Goal: Task Accomplishment & Management: Complete application form

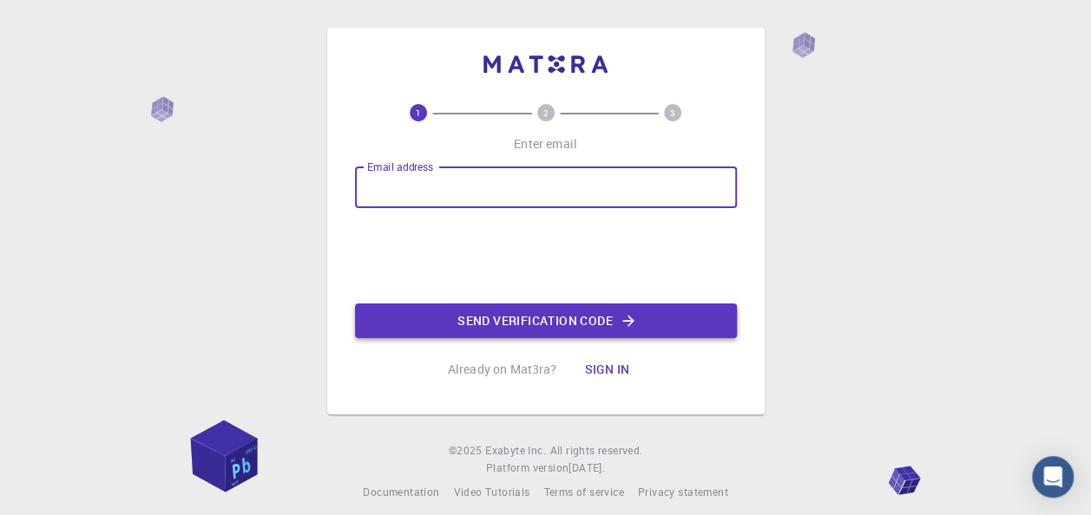
type input "[EMAIL_ADDRESS][DOMAIN_NAME]"
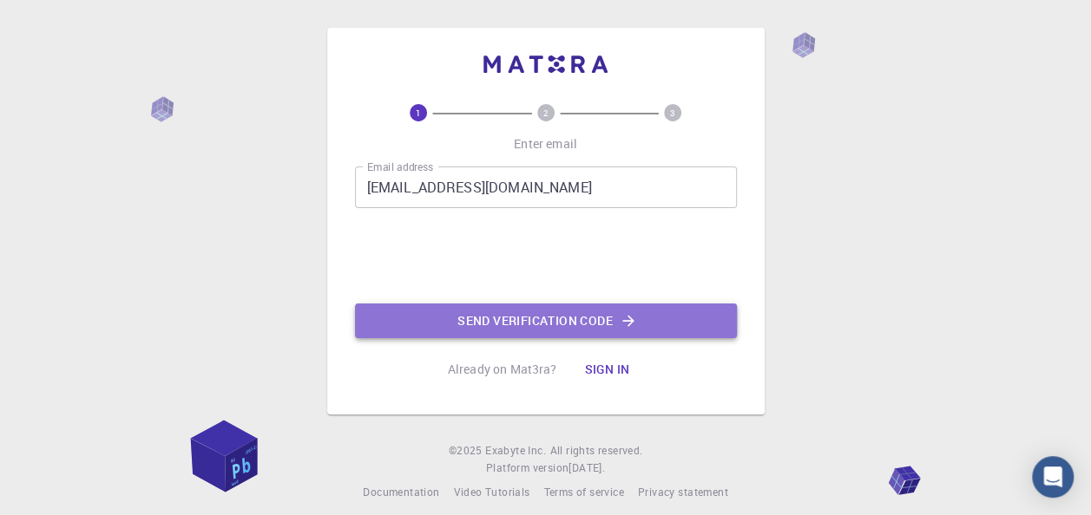
click at [554, 315] on button "Send verification code" at bounding box center [546, 321] width 382 height 35
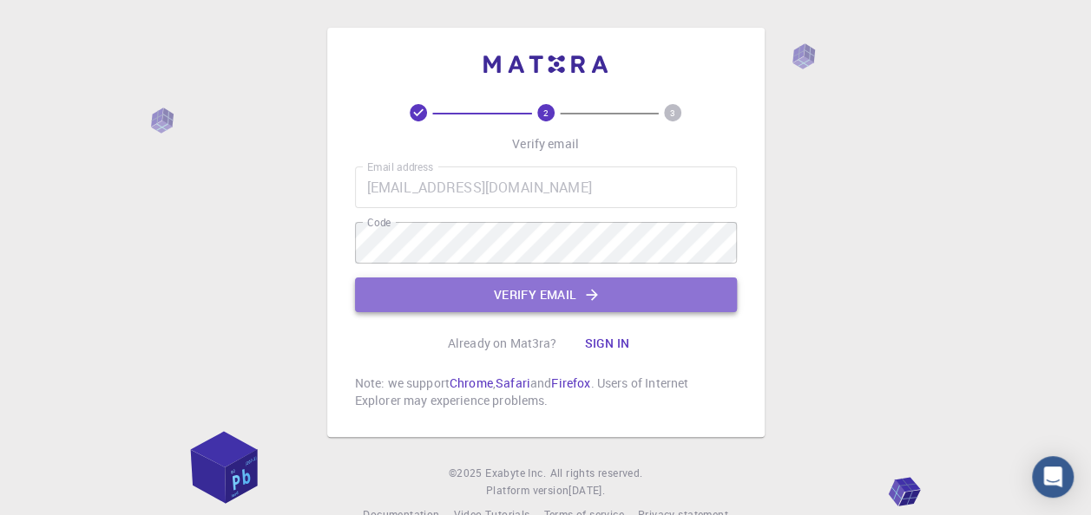
click at [622, 297] on button "Verify email" at bounding box center [546, 295] width 382 height 35
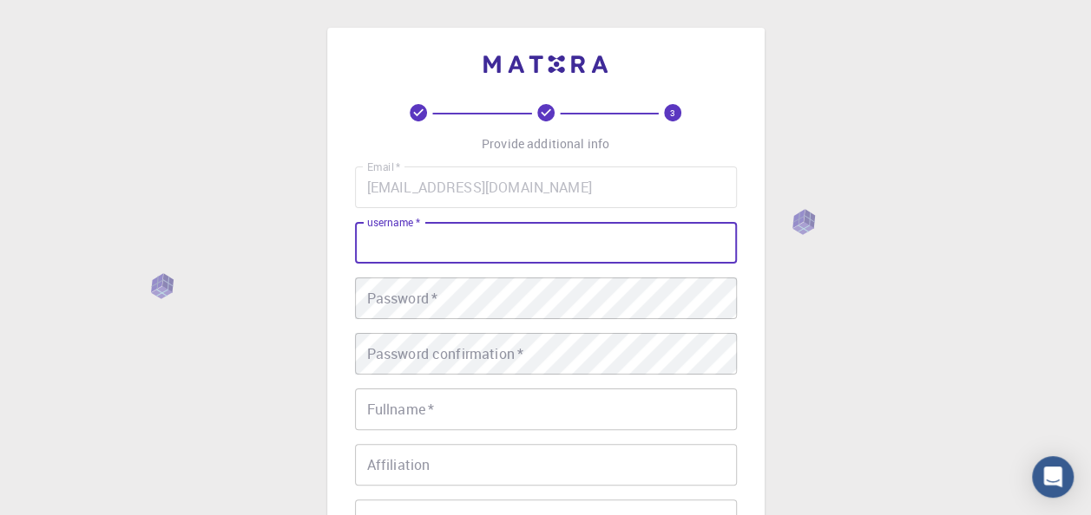
click at [456, 255] on input "username   *" at bounding box center [546, 243] width 382 height 42
type input "Hevi"
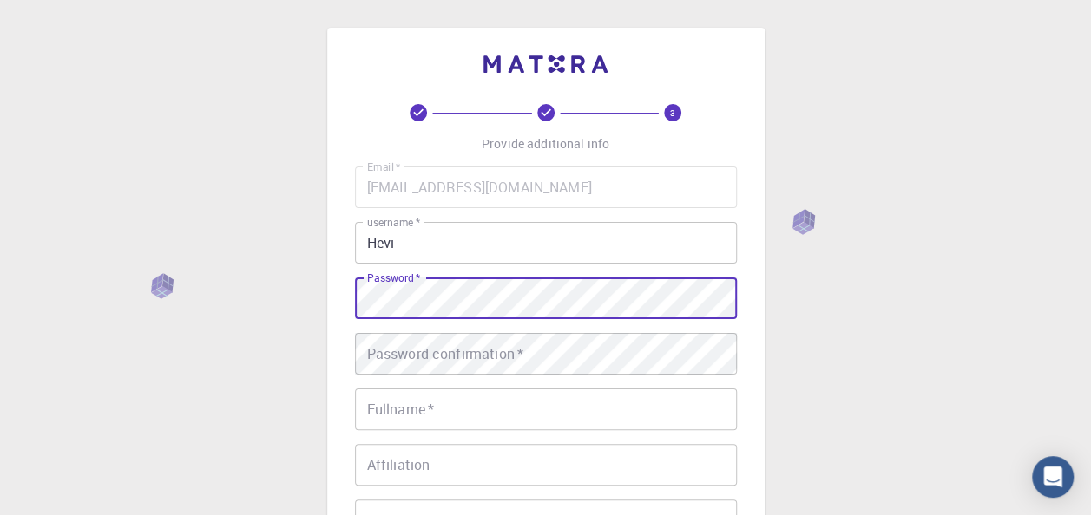
click at [346, 300] on div "3 Provide additional info Email   * [EMAIL_ADDRESS][DOMAIN_NAME] Email   * user…" at bounding box center [545, 398] width 437 height 741
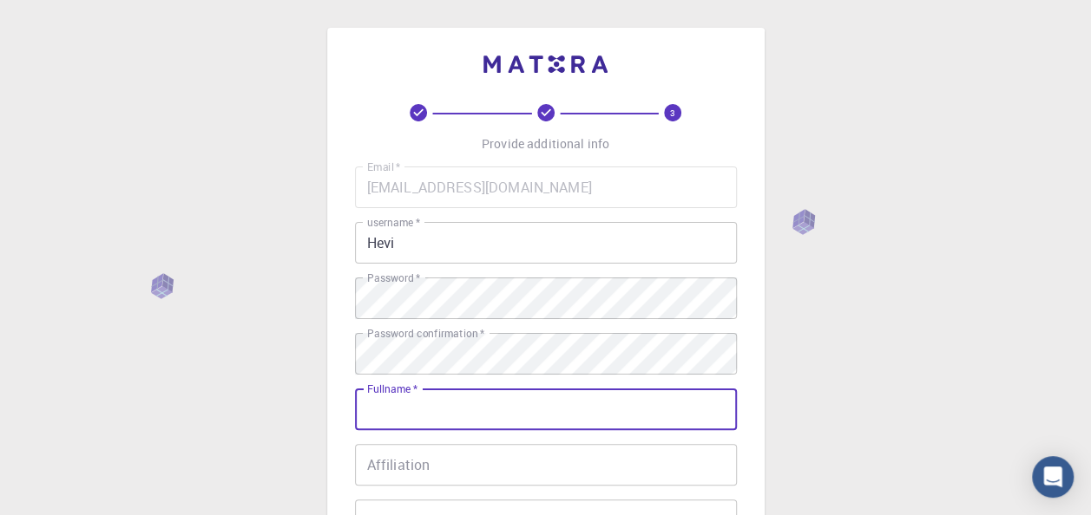
click at [547, 413] on input "Fullname   *" at bounding box center [546, 410] width 382 height 42
type input "[PERSON_NAME]"
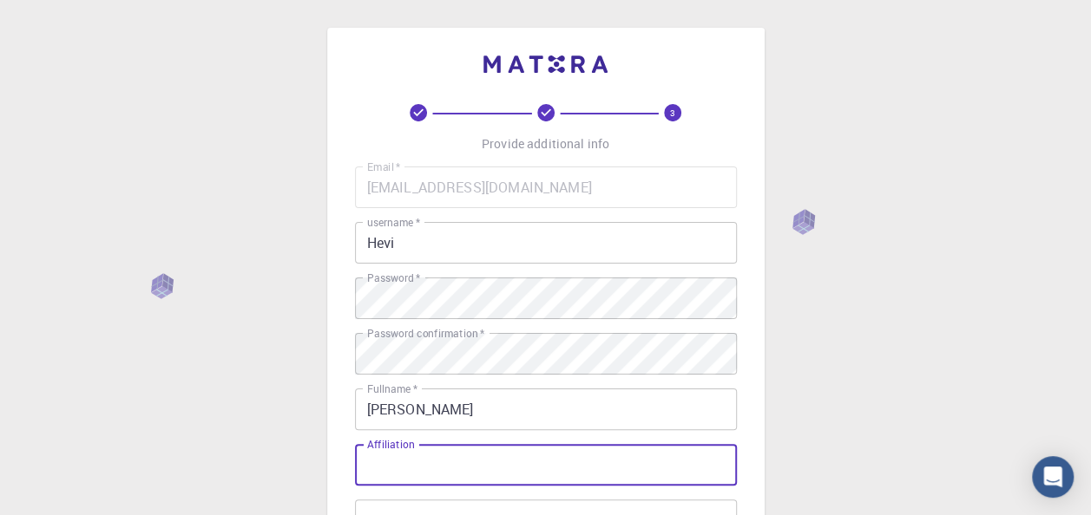
click at [435, 467] on input "Affiliation" at bounding box center [546, 465] width 382 height 42
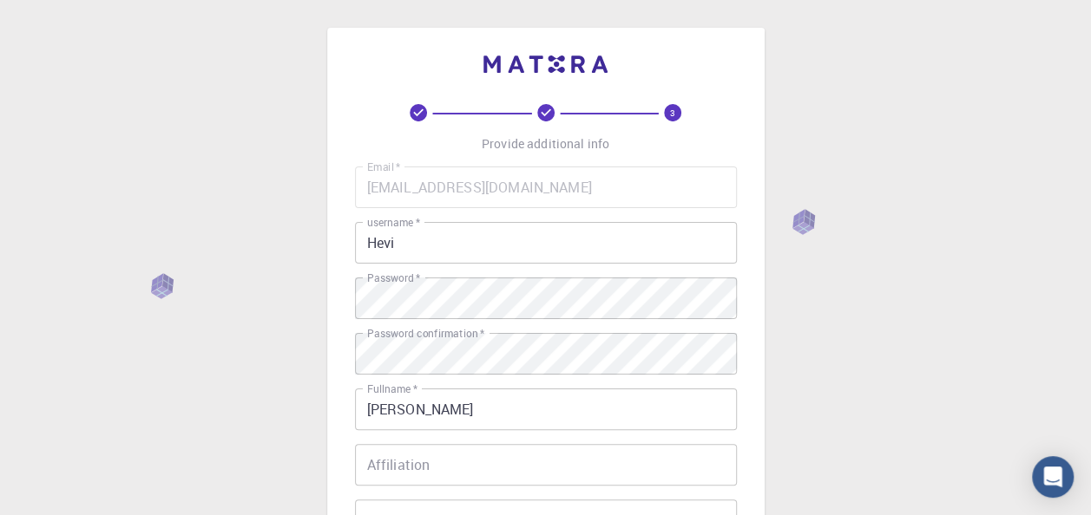
click at [188, 424] on div "3 Provide additional info Email   * [EMAIL_ADDRESS][DOMAIN_NAME] Email   * user…" at bounding box center [545, 441] width 1091 height 883
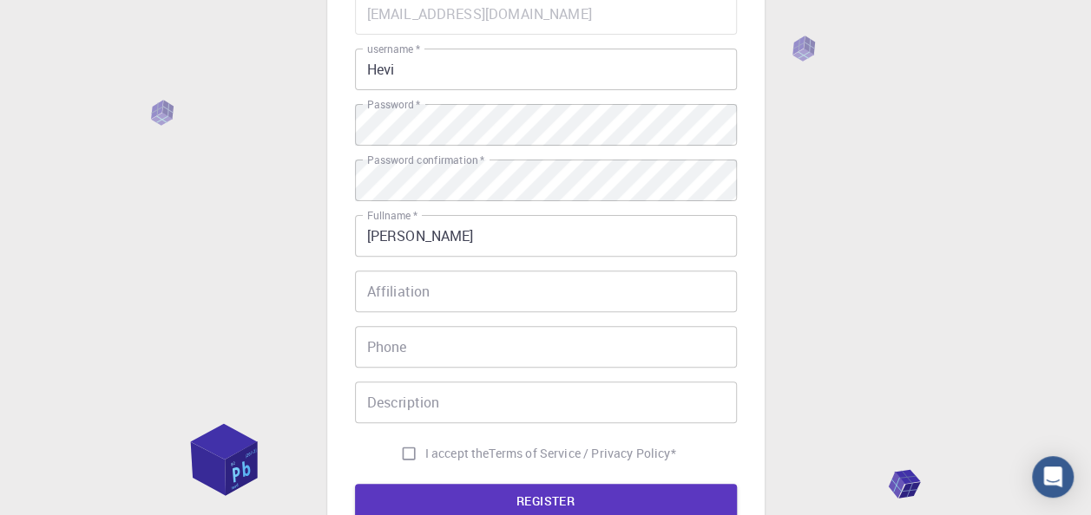
scroll to position [208, 0]
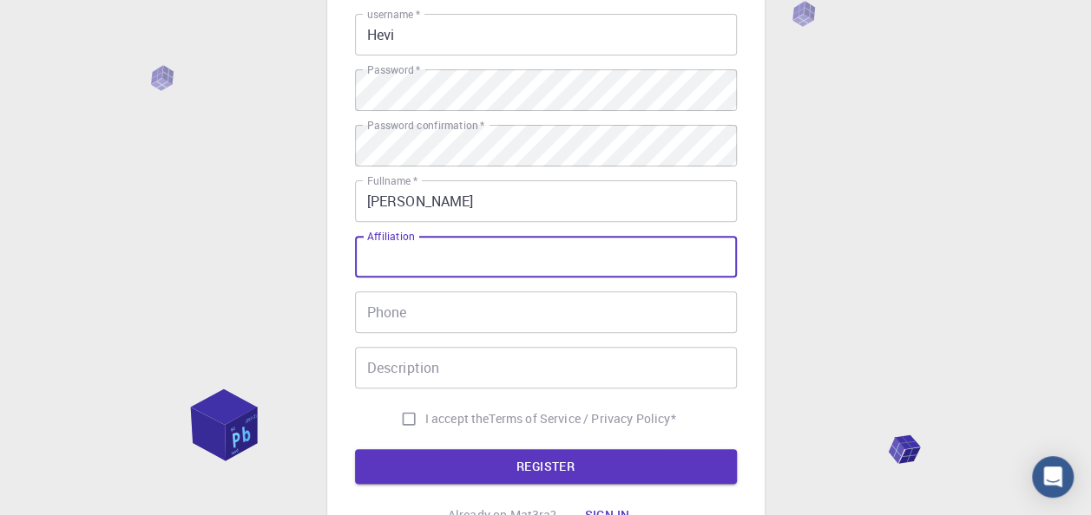
click at [547, 263] on input "Affiliation" at bounding box center [546, 257] width 382 height 42
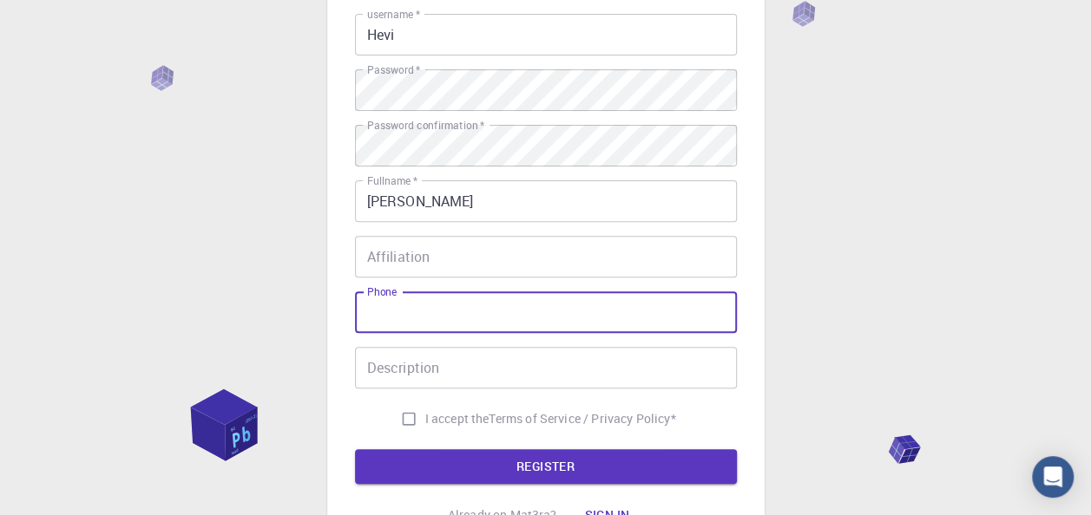
click at [484, 313] on input "Phone" at bounding box center [546, 313] width 382 height 42
type input "+9647702969494"
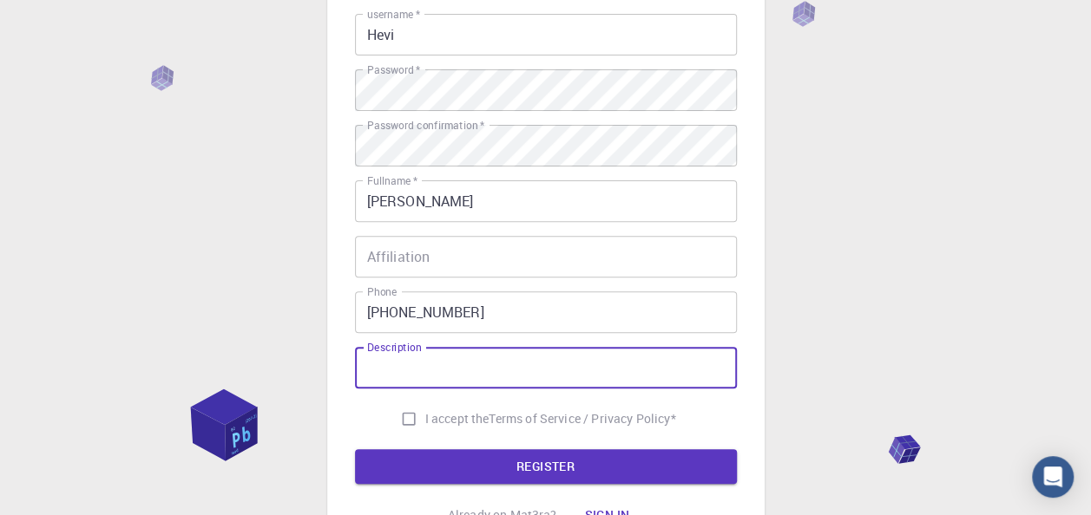
click at [451, 367] on input "Description" at bounding box center [546, 368] width 382 height 42
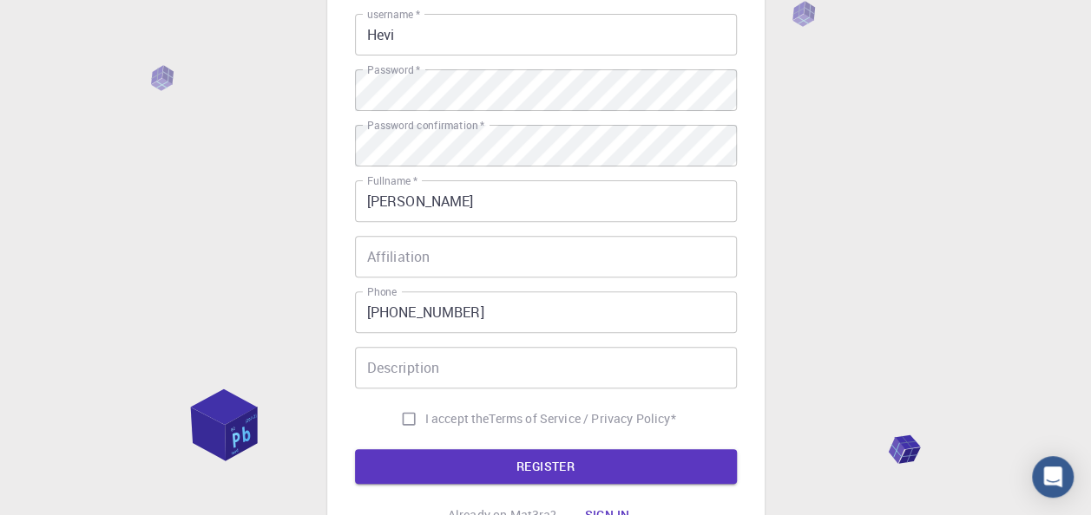
click at [430, 410] on span "I accept the" at bounding box center [457, 418] width 64 height 17
click at [425, 410] on input "I accept the Terms of Service / Privacy Policy *" at bounding box center [408, 419] width 33 height 33
checkbox input "true"
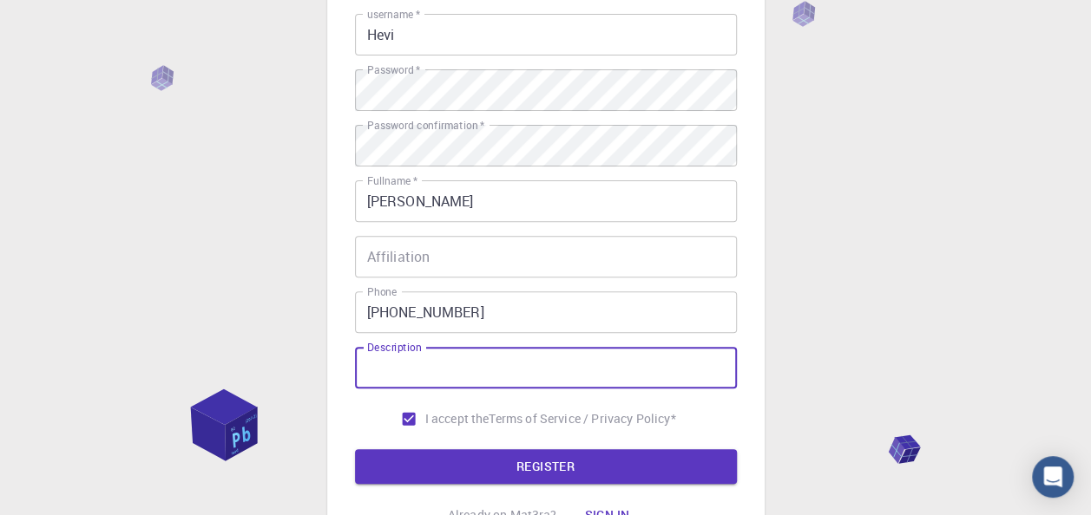
click at [380, 378] on input "Description" at bounding box center [546, 368] width 382 height 42
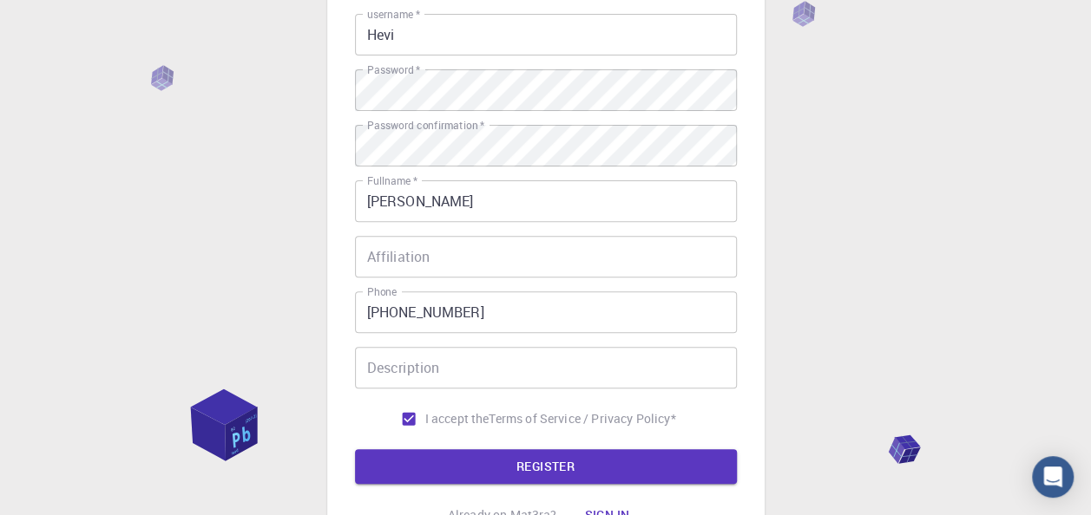
click at [817, 238] on div "3 Provide additional info Email   * heviahmed96@gmail.com Email   * username   …" at bounding box center [545, 233] width 1091 height 883
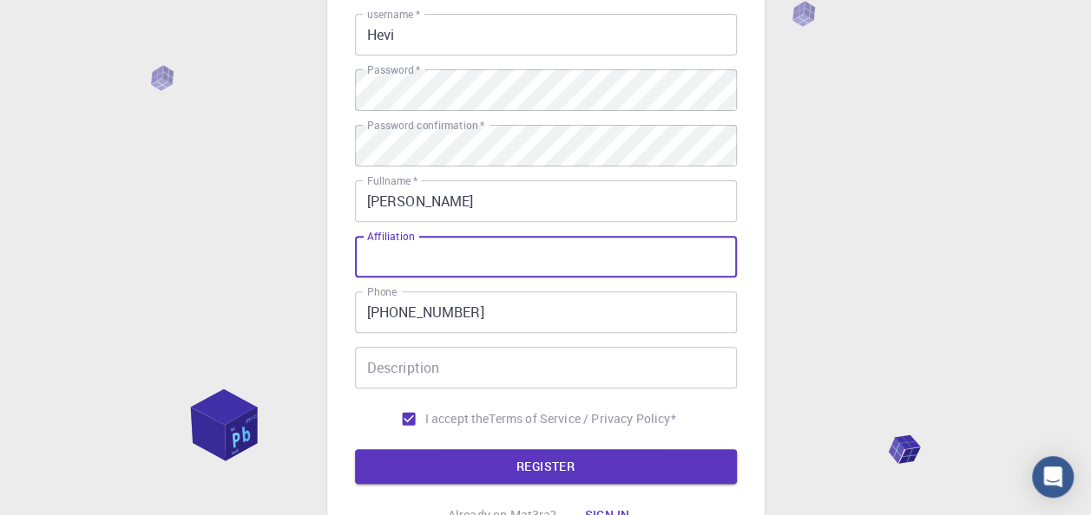
click at [493, 259] on input "Affiliation" at bounding box center [546, 257] width 382 height 42
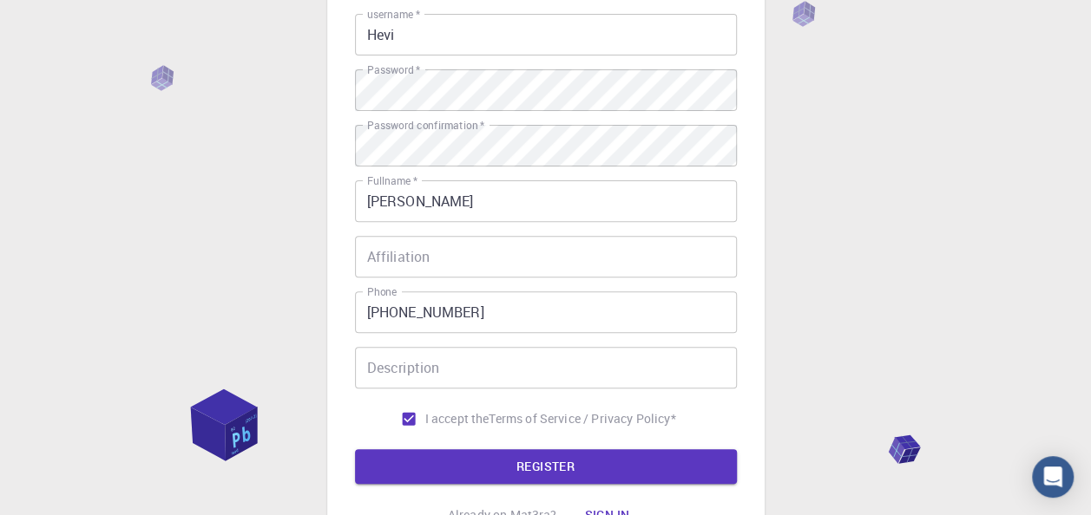
drag, startPoint x: 843, startPoint y: 177, endPoint x: 940, endPoint y: 274, distance: 137.4
click at [940, 274] on div "3 Provide additional info Email   * heviahmed96@gmail.com Email   * username   …" at bounding box center [545, 233] width 1091 height 883
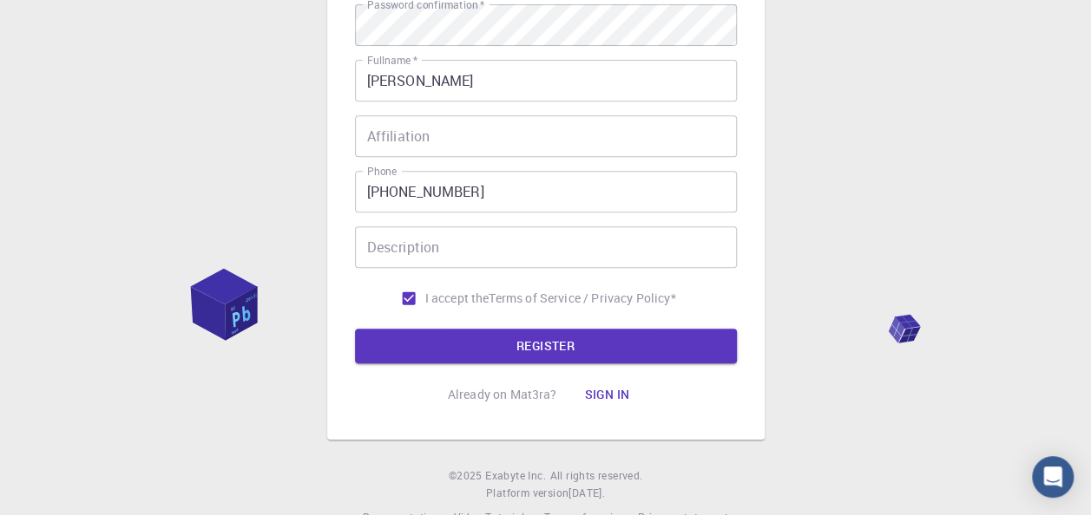
scroll to position [347, 0]
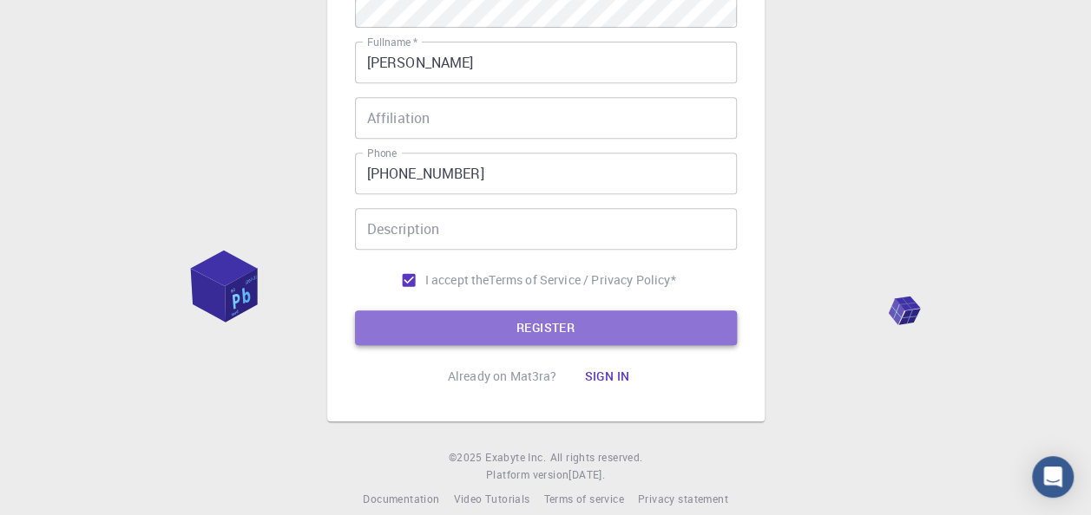
click at [588, 328] on button "REGISTER" at bounding box center [546, 328] width 382 height 35
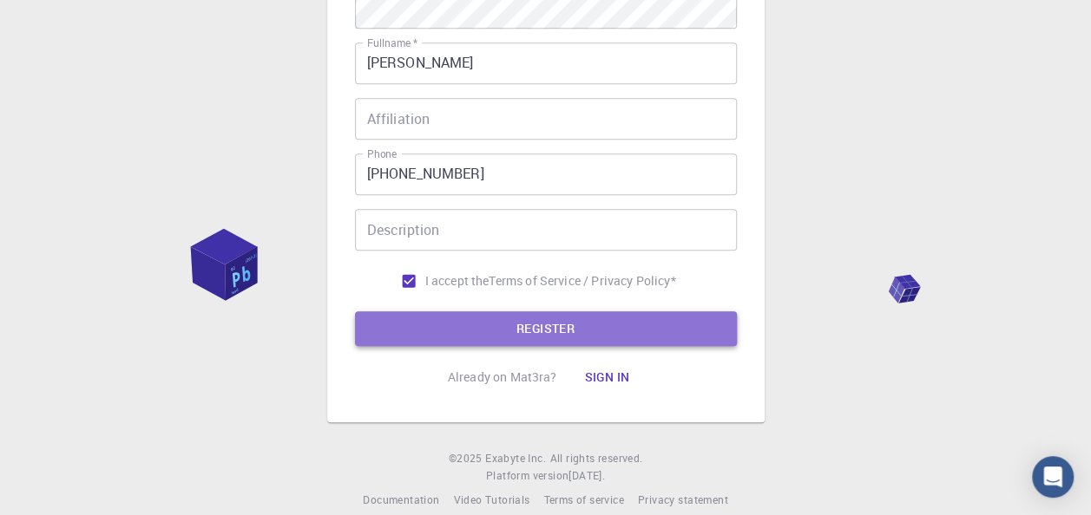
click at [588, 328] on button "REGISTER" at bounding box center [546, 329] width 382 height 35
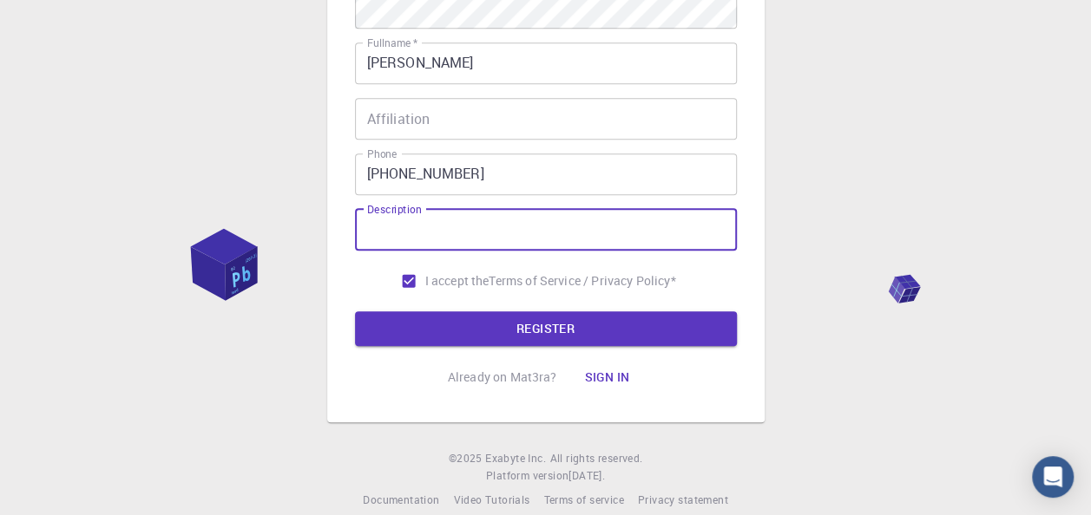
click at [573, 224] on input "Description" at bounding box center [546, 230] width 382 height 42
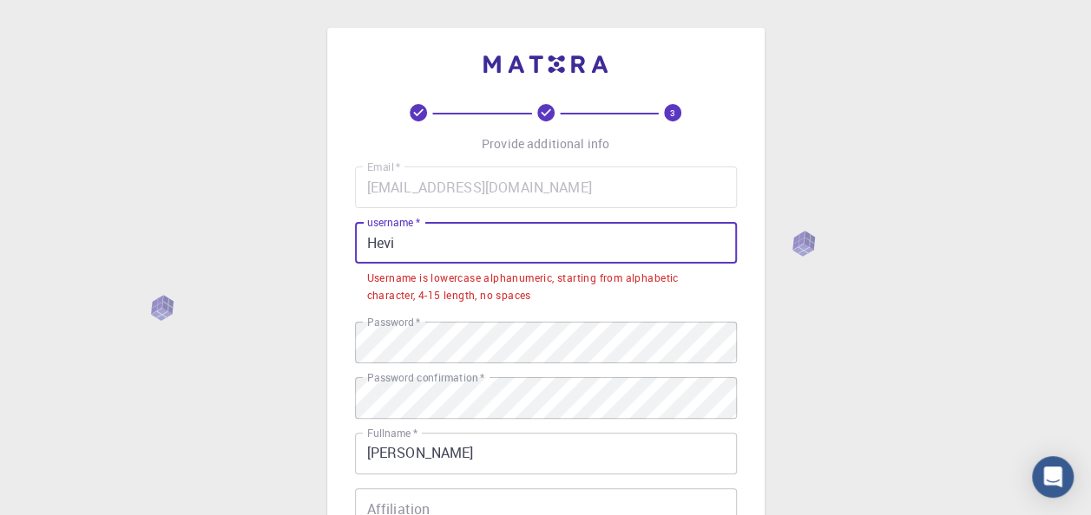
click at [418, 256] on input "Hevi" at bounding box center [546, 243] width 382 height 42
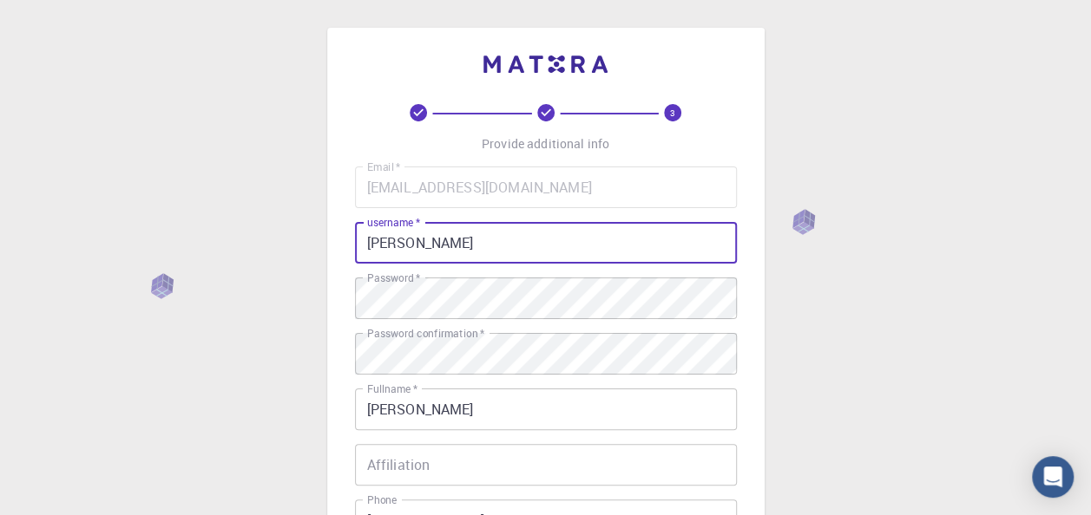
scroll to position [370, 0]
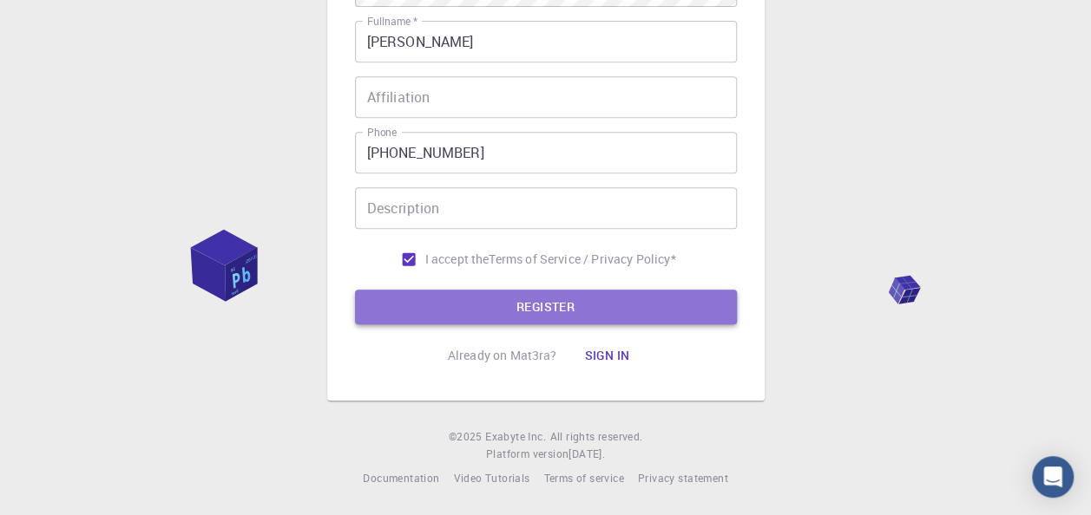
click at [574, 298] on button "REGISTER" at bounding box center [546, 307] width 382 height 35
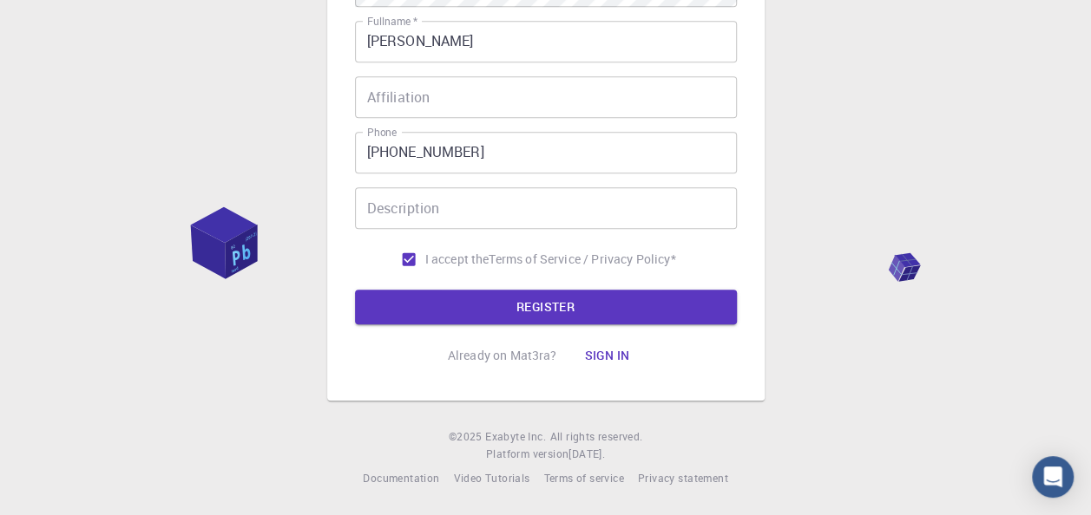
click at [1090, 83] on div "3 Provide additional info Email   * heviahmed96@gmail.com Email   * username   …" at bounding box center [545, 52] width 1091 height 928
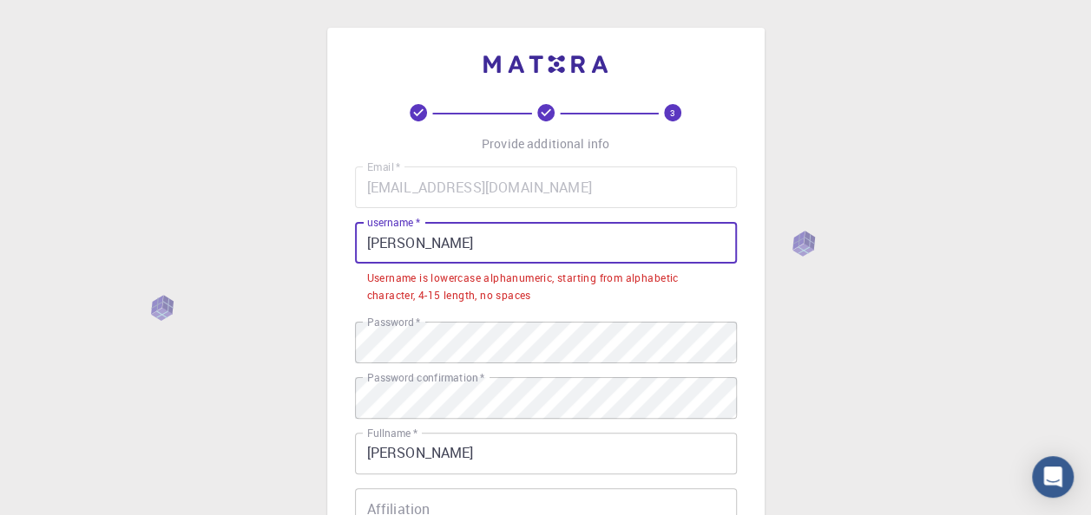
click at [397, 248] on input "Hevi Ahamed" at bounding box center [546, 243] width 382 height 42
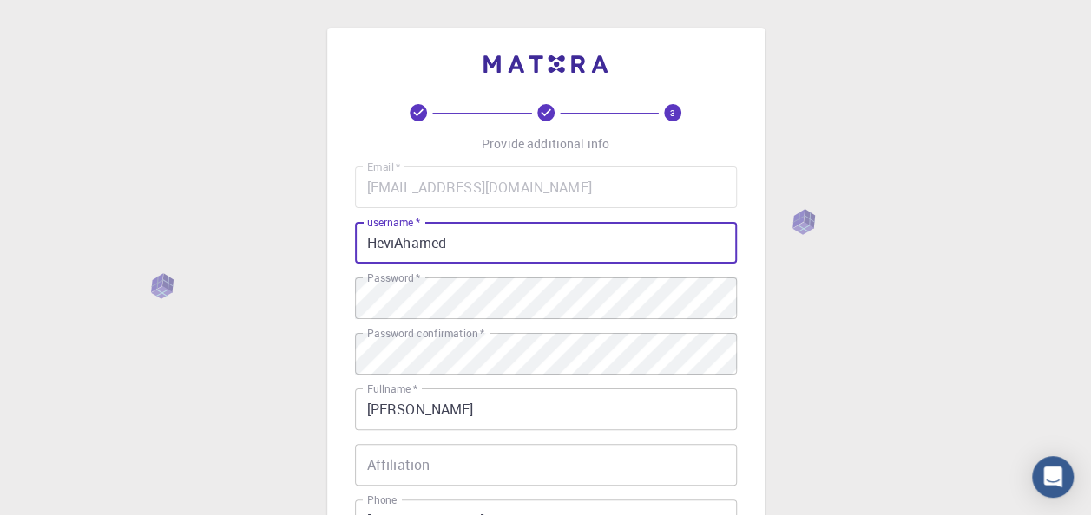
scroll to position [370, 0]
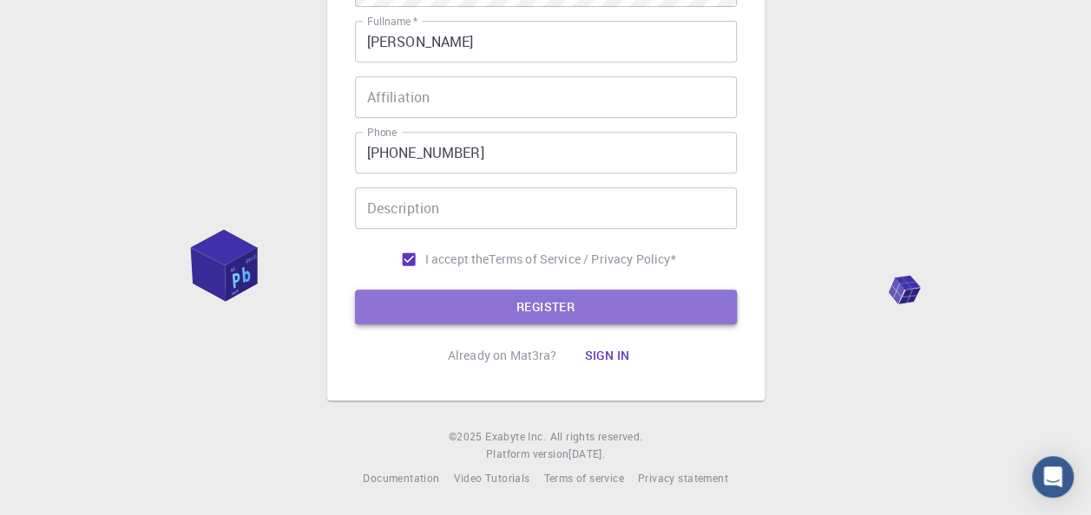
click at [643, 318] on button "REGISTER" at bounding box center [546, 307] width 382 height 35
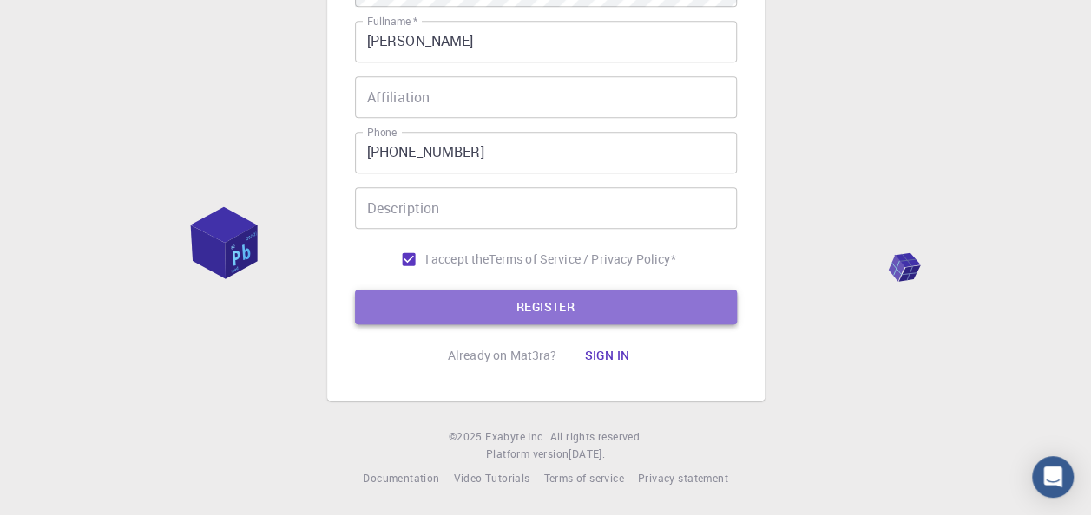
click at [643, 318] on button "REGISTER" at bounding box center [546, 307] width 382 height 35
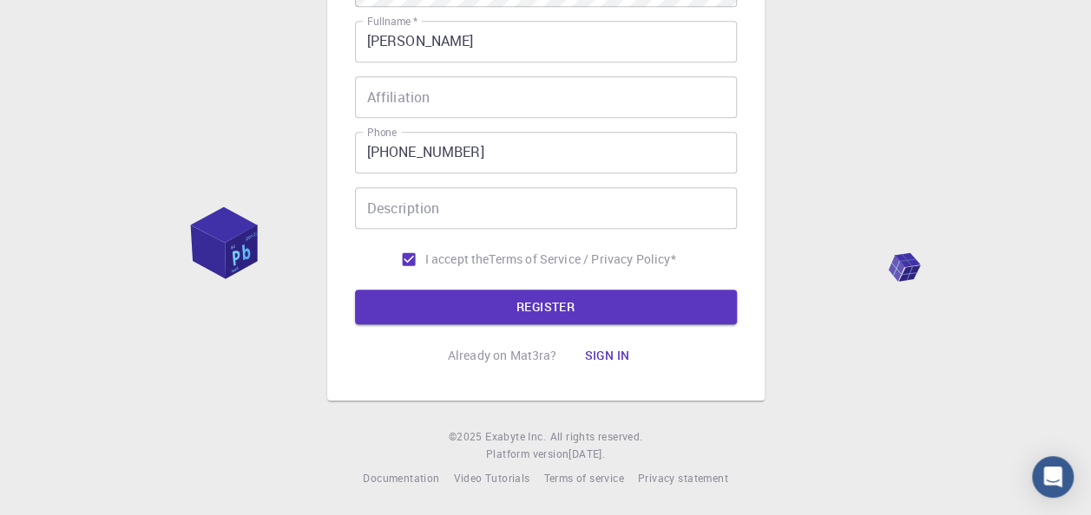
click at [758, 244] on div "3 Provide additional info Email   * heviahmed96@gmail.com Email   * username   …" at bounding box center [545, 8] width 437 height 785
click at [889, 158] on div "3 Provide additional info Email   * heviahmed96@gmail.com Email   * username   …" at bounding box center [545, 52] width 1091 height 928
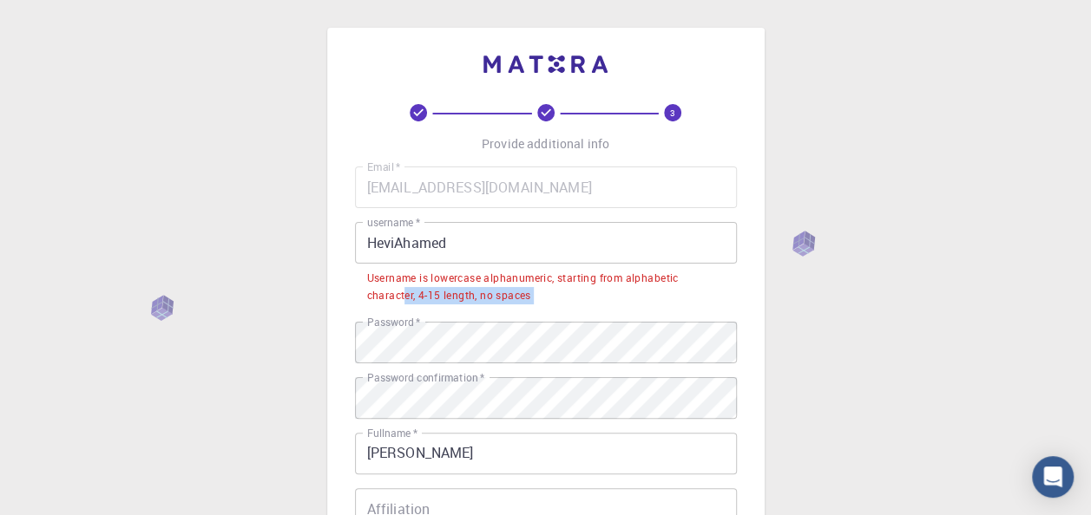
drag, startPoint x: 581, startPoint y: 319, endPoint x: 411, endPoint y: 298, distance: 170.5
click at [411, 298] on div "Email   * heviahmed96@gmail.com Email   * username   * HeviAhamed username   * …" at bounding box center [546, 428] width 382 height 522
click at [411, 298] on div "Username is lowercase alphanumeric, starting from alphabetic character, 4-15 le…" at bounding box center [546, 287] width 358 height 35
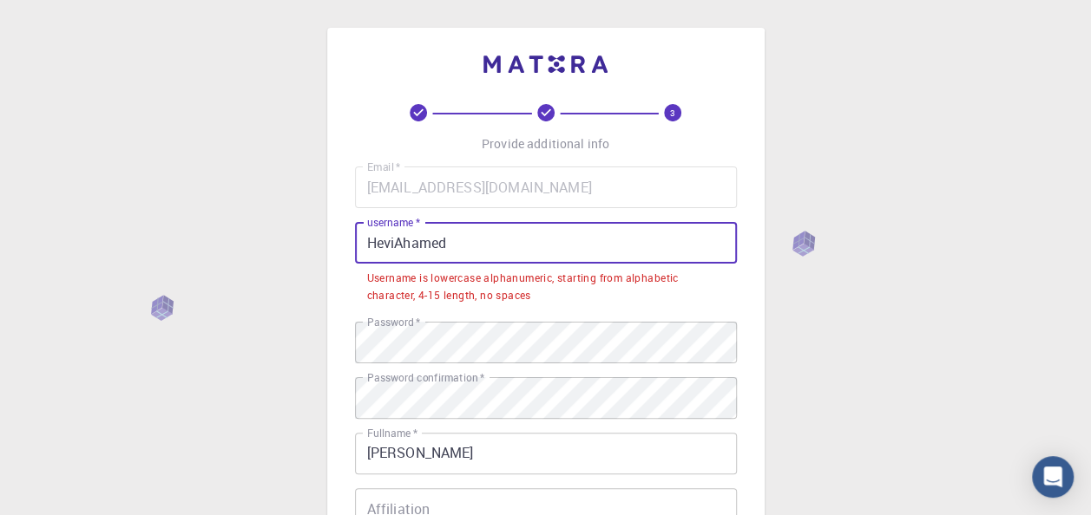
click at [373, 243] on input "HeviAhamed" at bounding box center [546, 243] width 382 height 42
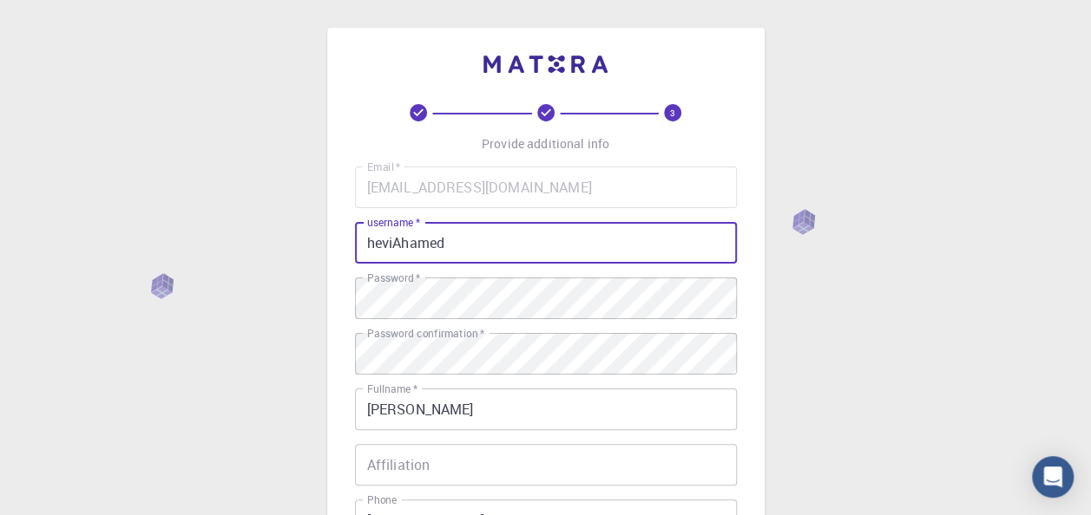
scroll to position [370, 0]
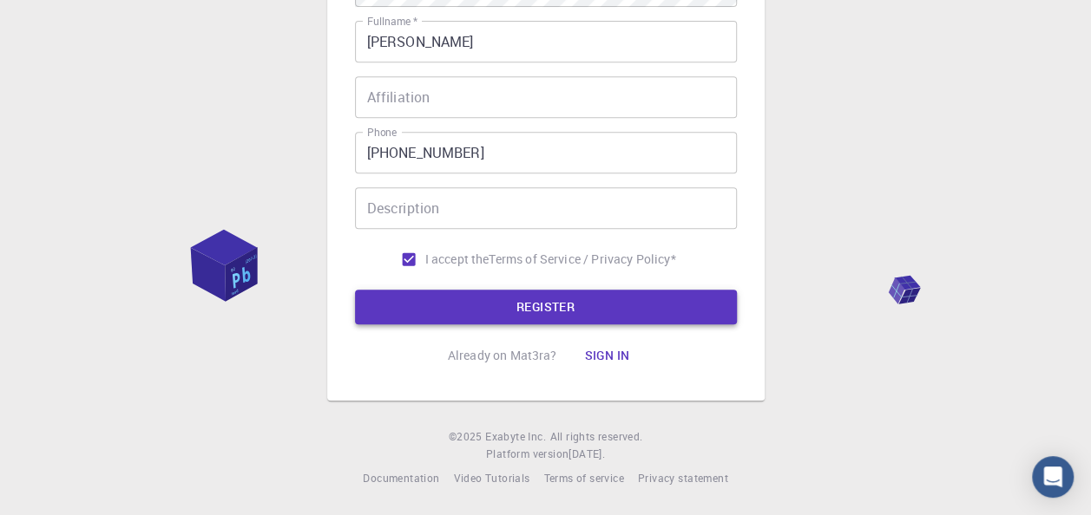
click at [651, 298] on button "REGISTER" at bounding box center [546, 307] width 382 height 35
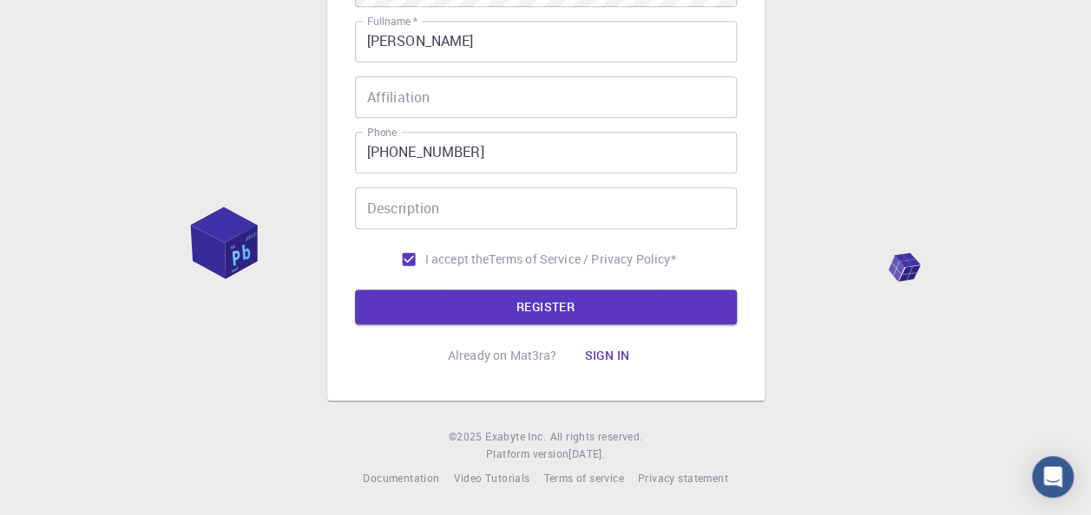
scroll to position [0, 0]
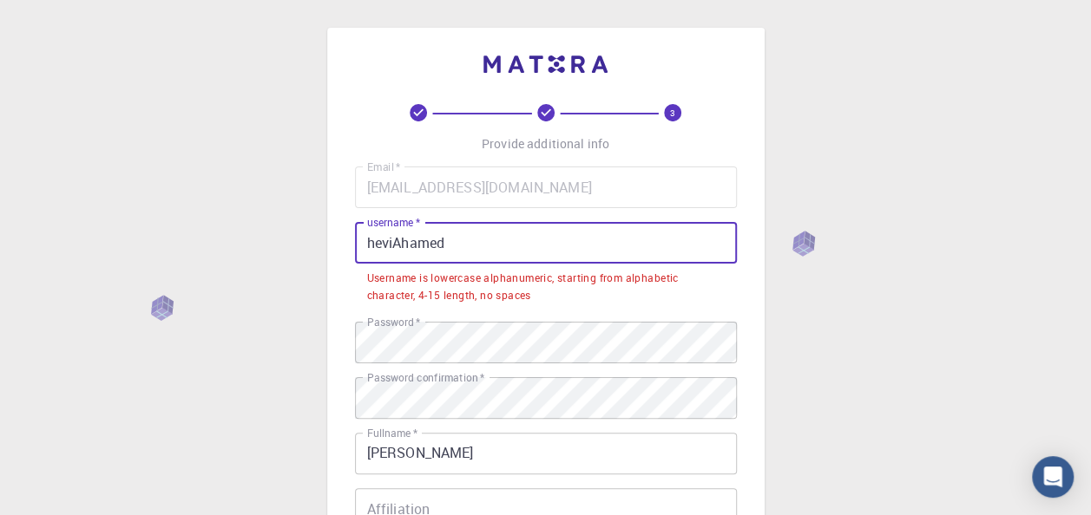
click at [449, 248] on input "heviAhamed" at bounding box center [546, 243] width 382 height 42
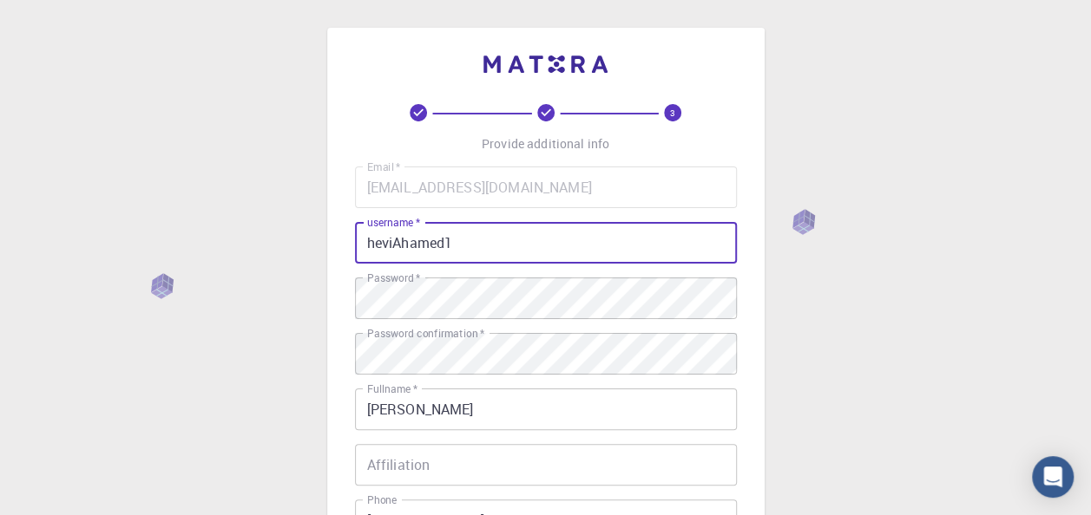
scroll to position [370, 0]
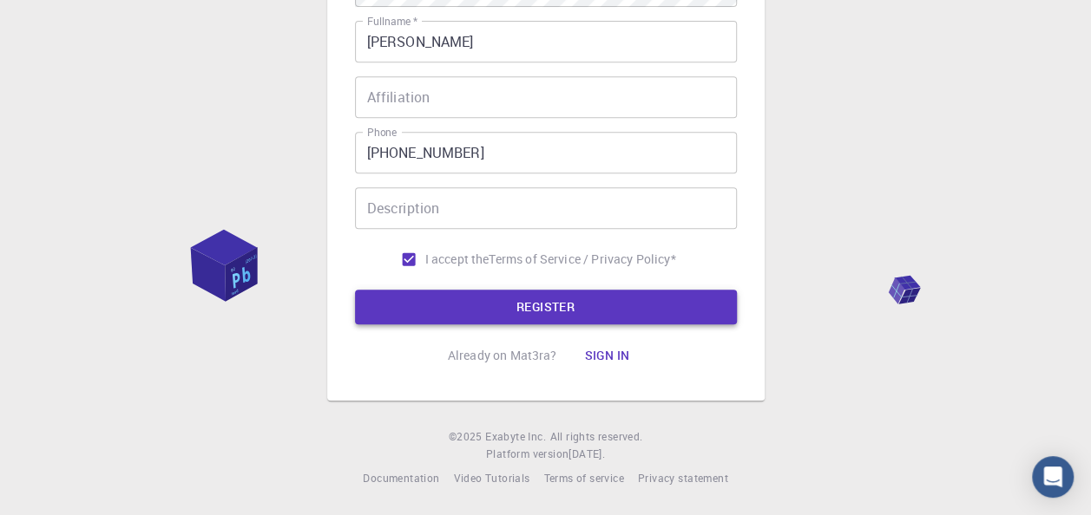
click at [646, 295] on button "REGISTER" at bounding box center [546, 307] width 382 height 35
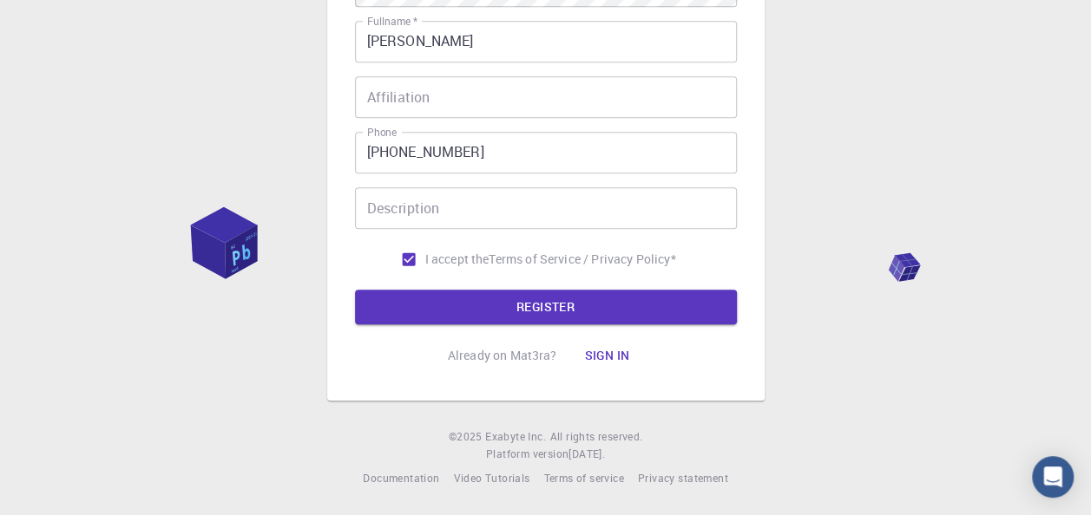
scroll to position [0, 0]
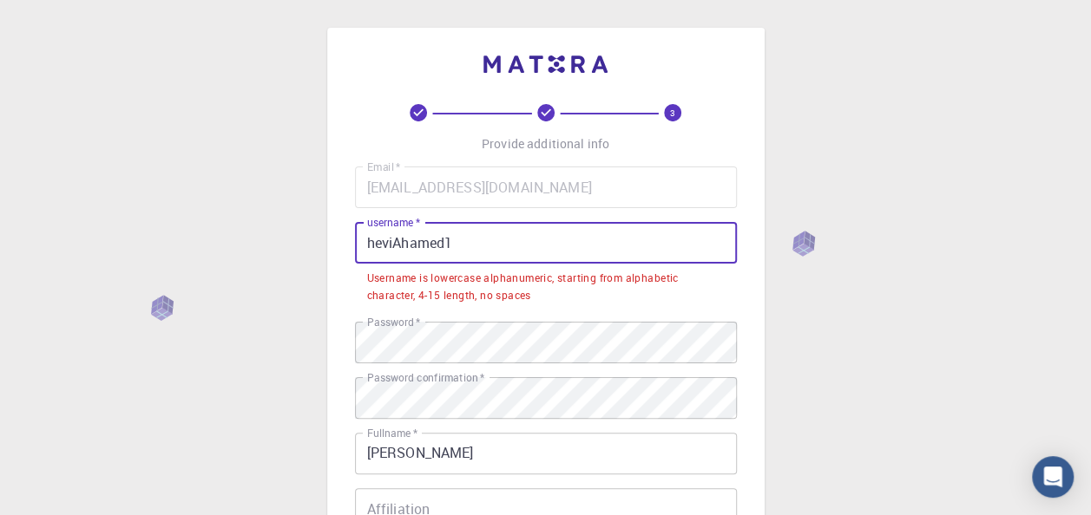
click at [443, 246] on input "heviAhamed1" at bounding box center [546, 243] width 382 height 42
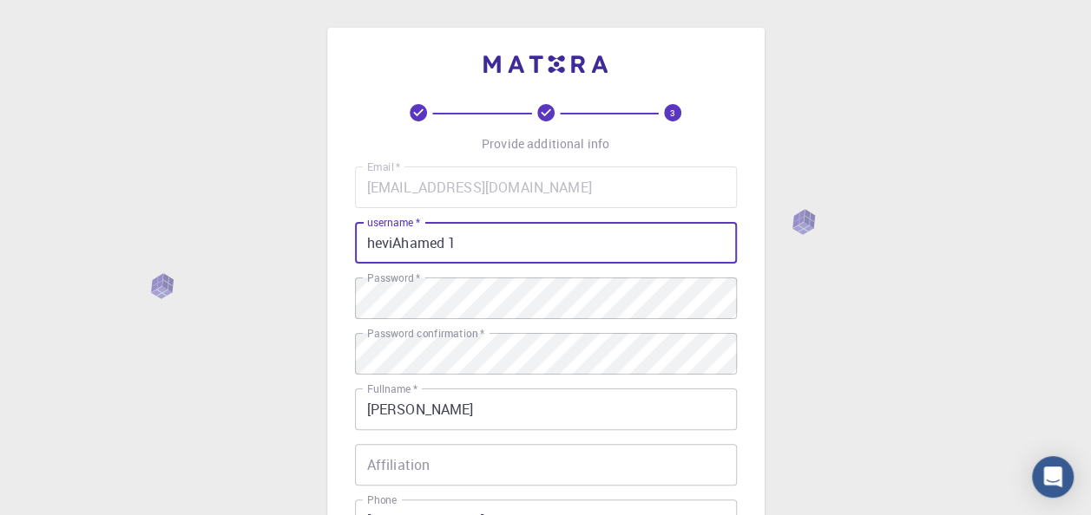
scroll to position [370, 0]
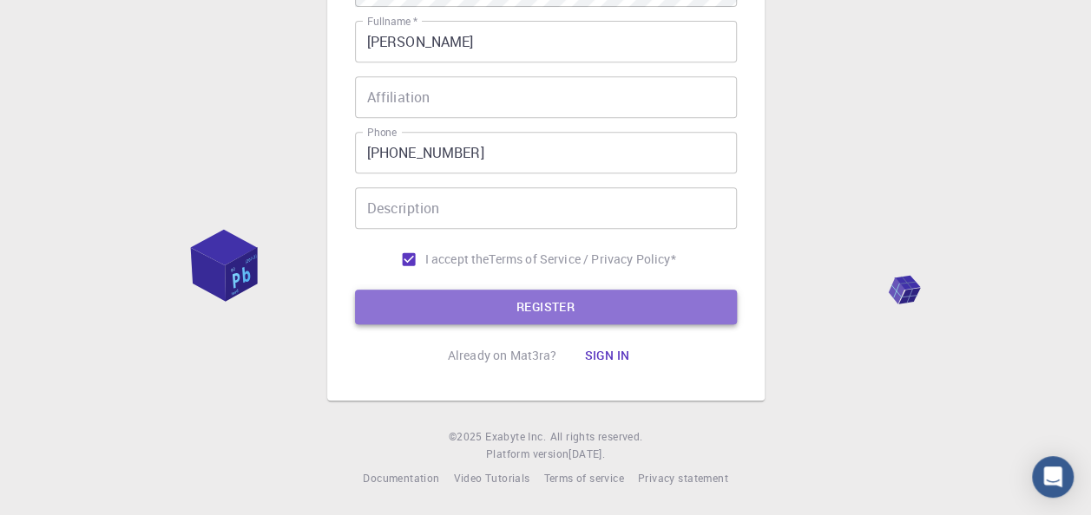
click at [706, 302] on button "REGISTER" at bounding box center [546, 307] width 382 height 35
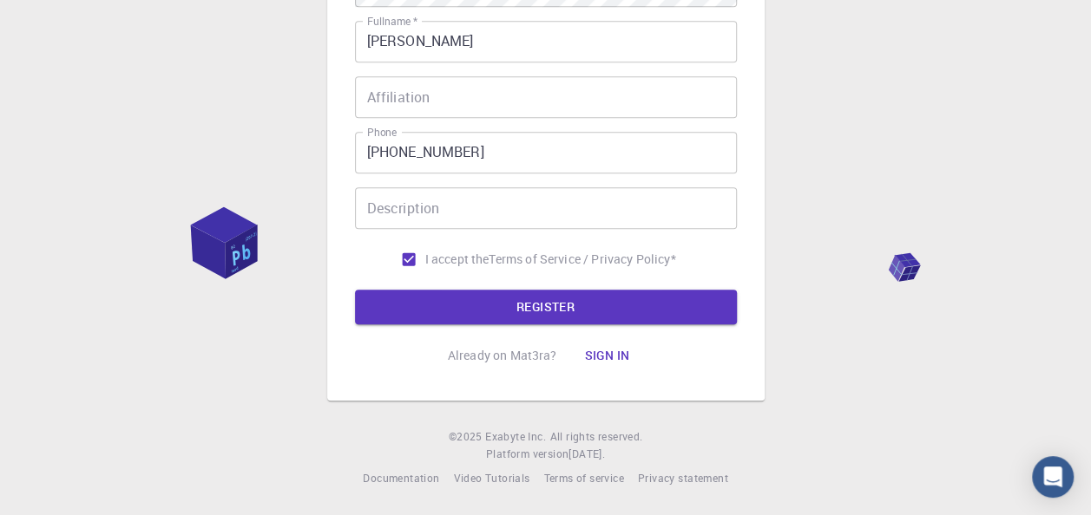
scroll to position [0, 0]
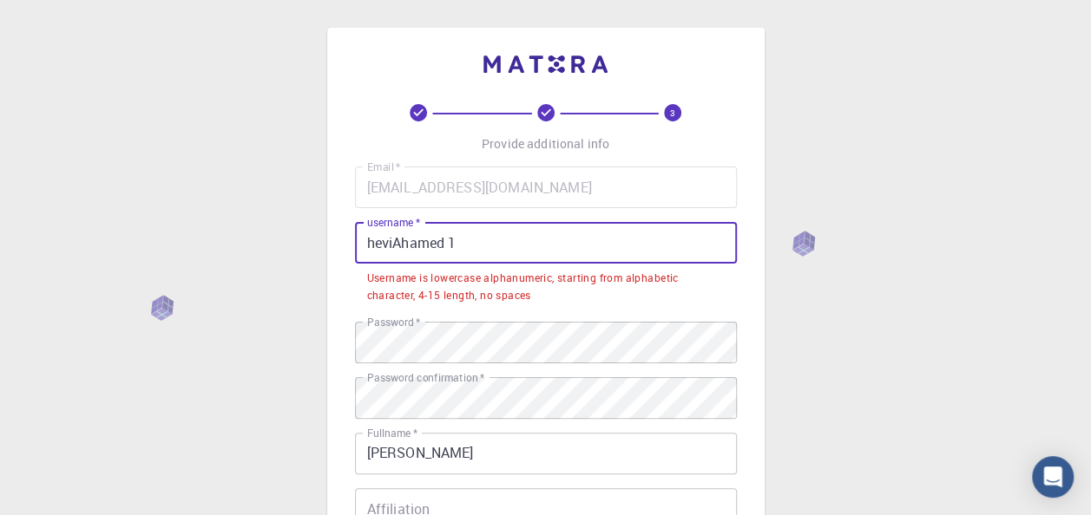
click at [446, 246] on input "heviAhamed 1" at bounding box center [546, 243] width 382 height 42
click at [450, 244] on input "heviAhamed 1" at bounding box center [546, 243] width 382 height 42
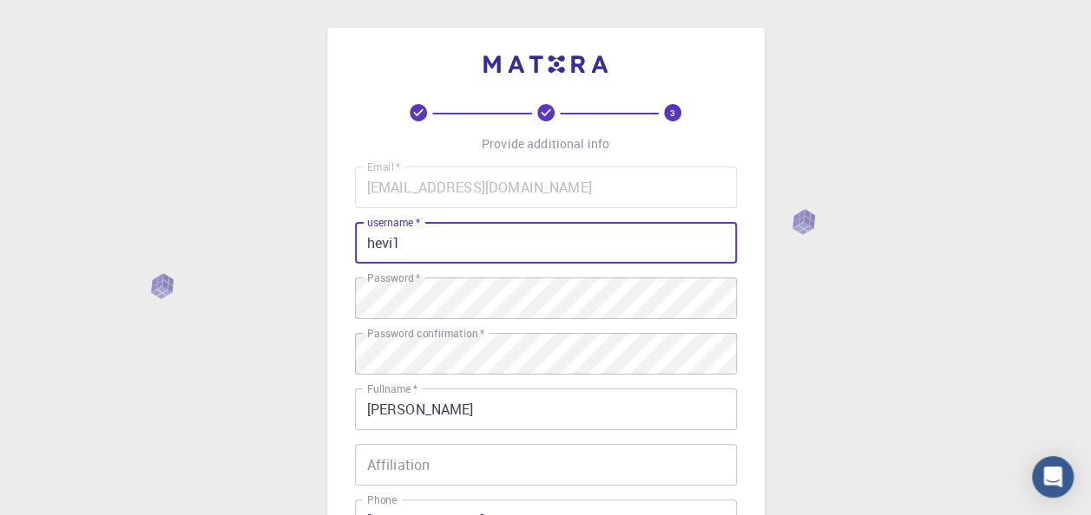
scroll to position [370, 0]
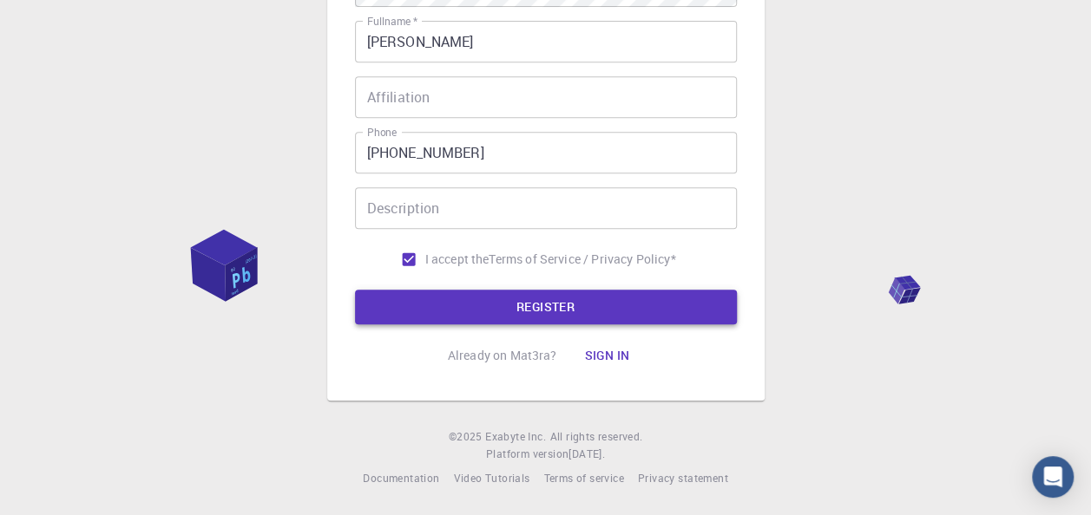
type input "hevi1"
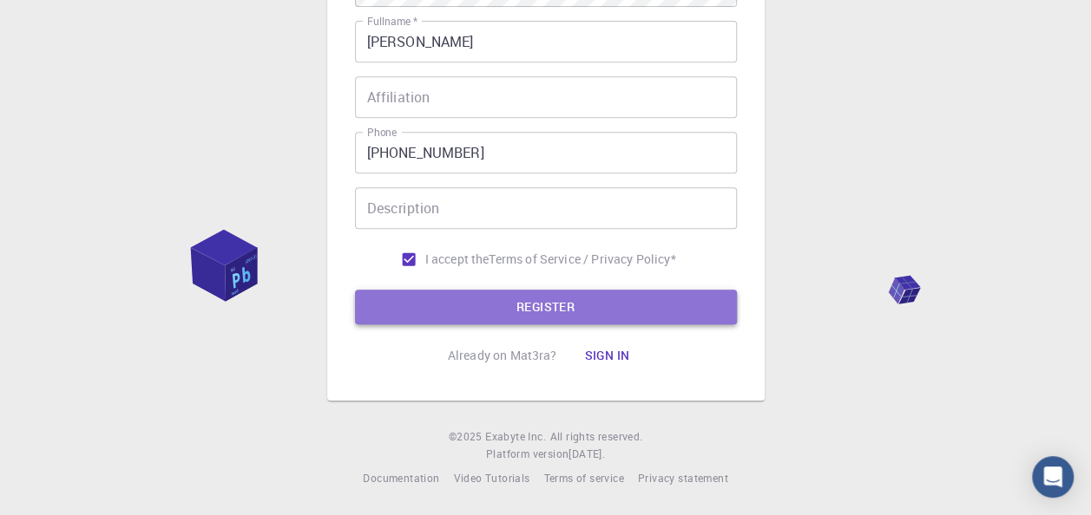
click at [603, 298] on button "REGISTER" at bounding box center [546, 307] width 382 height 35
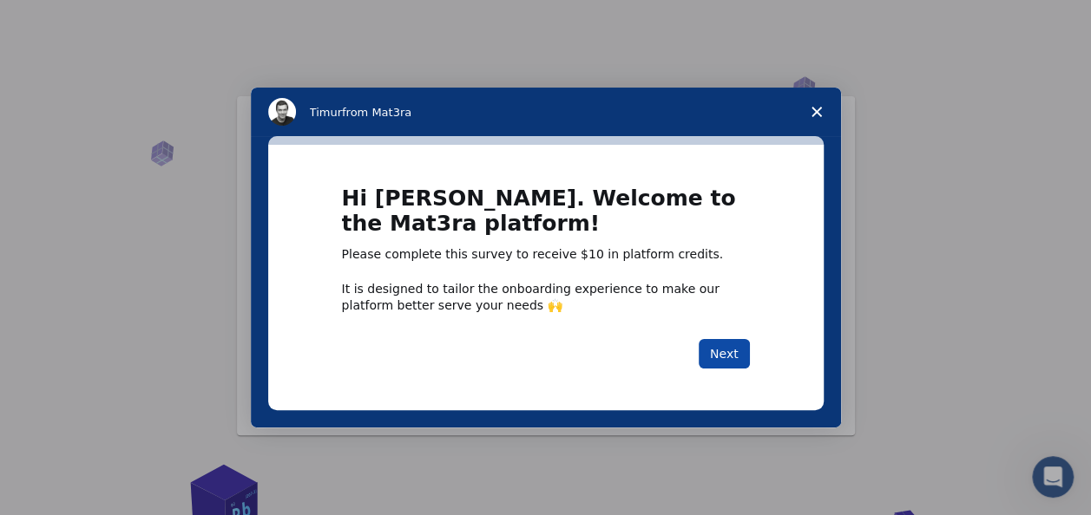
click at [720, 352] on button "Next" at bounding box center [724, 354] width 51 height 30
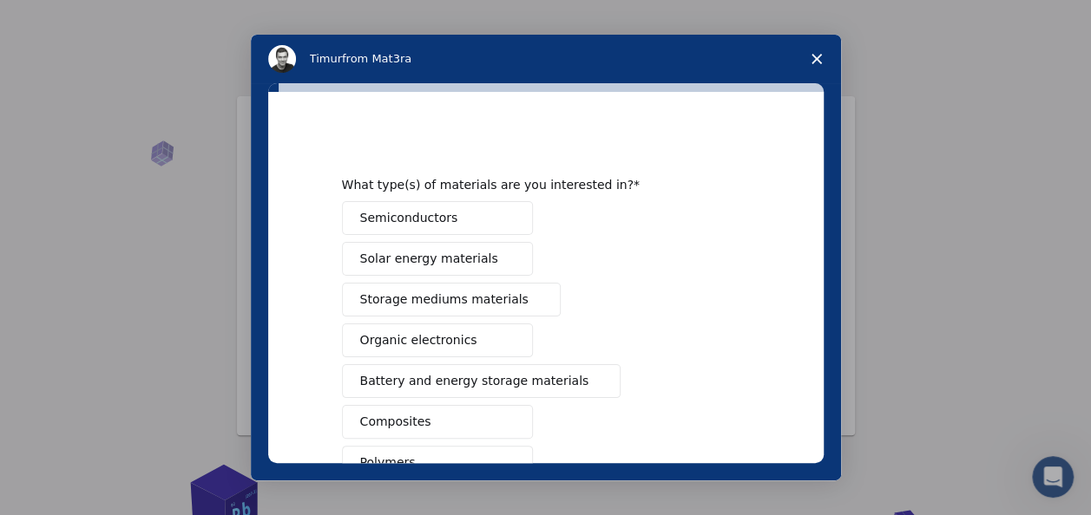
scroll to position [315, 0]
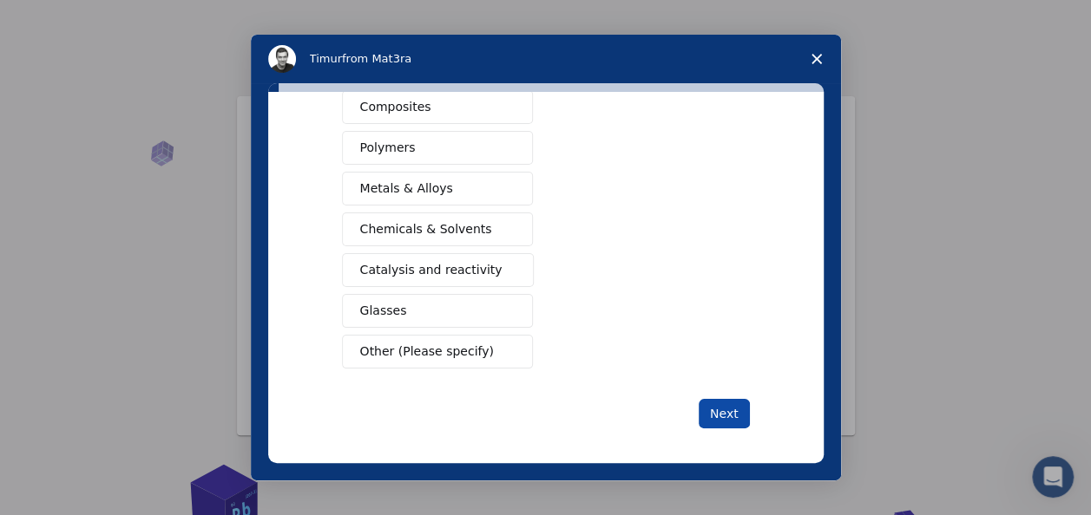
click at [735, 409] on button "Next" at bounding box center [724, 414] width 51 height 30
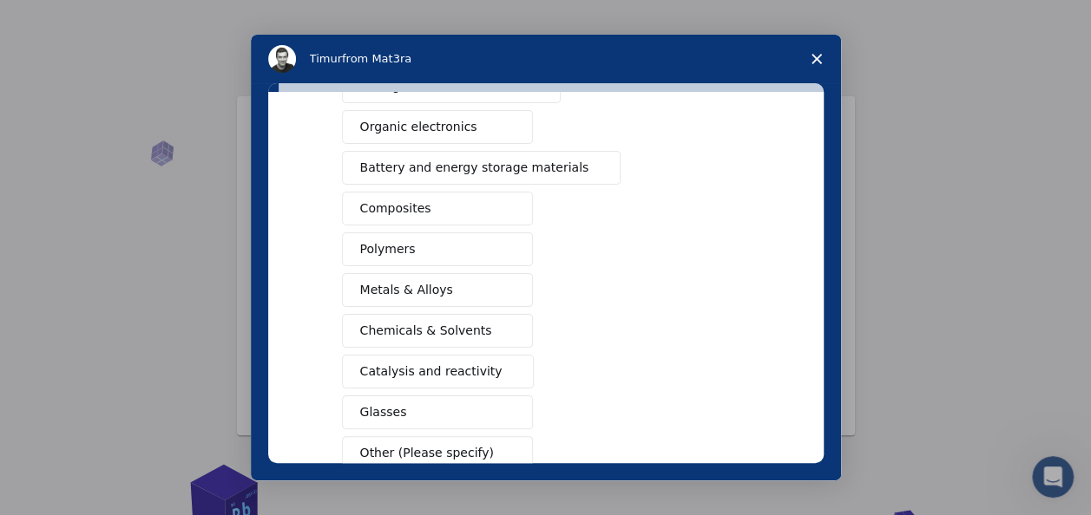
scroll to position [335, 0]
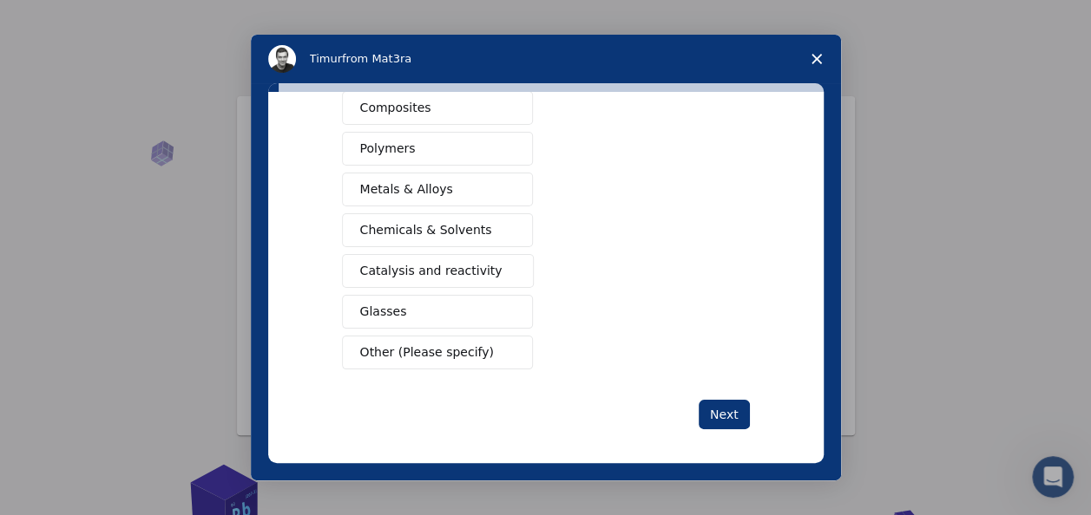
click at [729, 389] on div "What type(s) of materials are you interested in? This is a required response Se…" at bounding box center [546, 114] width 408 height 631
click at [725, 400] on button "Next" at bounding box center [724, 415] width 51 height 30
click at [722, 418] on button "Next" at bounding box center [724, 415] width 51 height 30
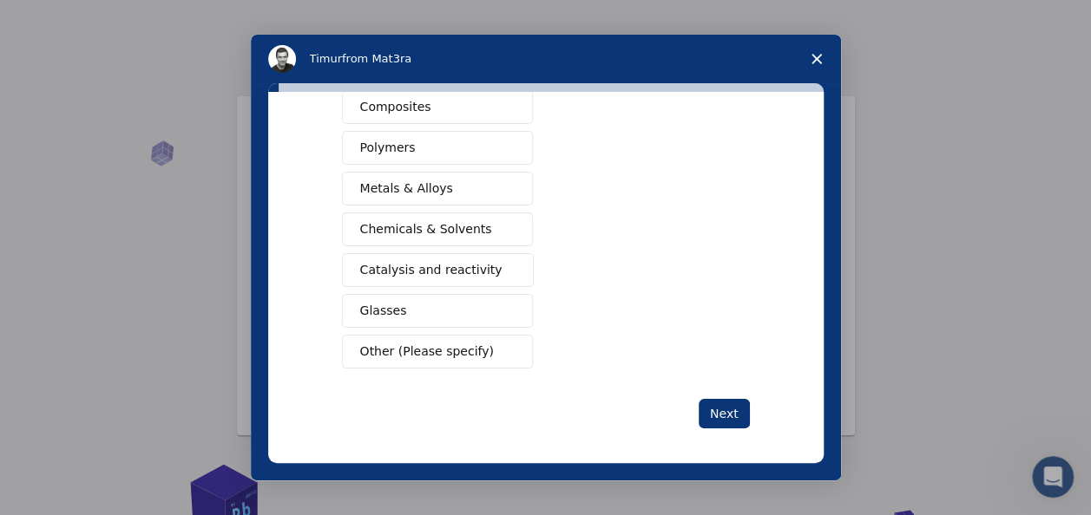
click at [484, 342] on button "Other (Please specify)" at bounding box center [437, 352] width 191 height 34
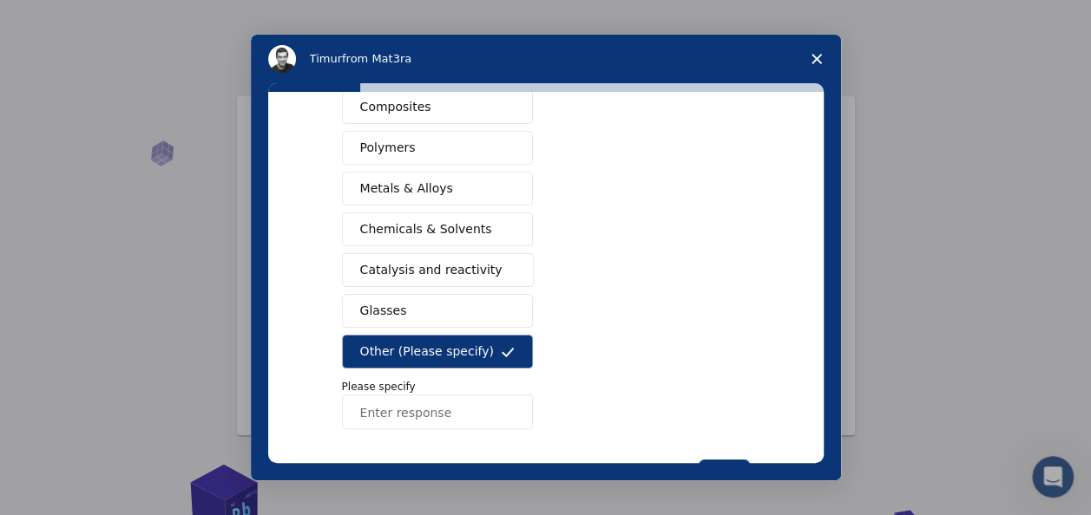
click at [816, 67] on span "Close survey" at bounding box center [816, 59] width 49 height 49
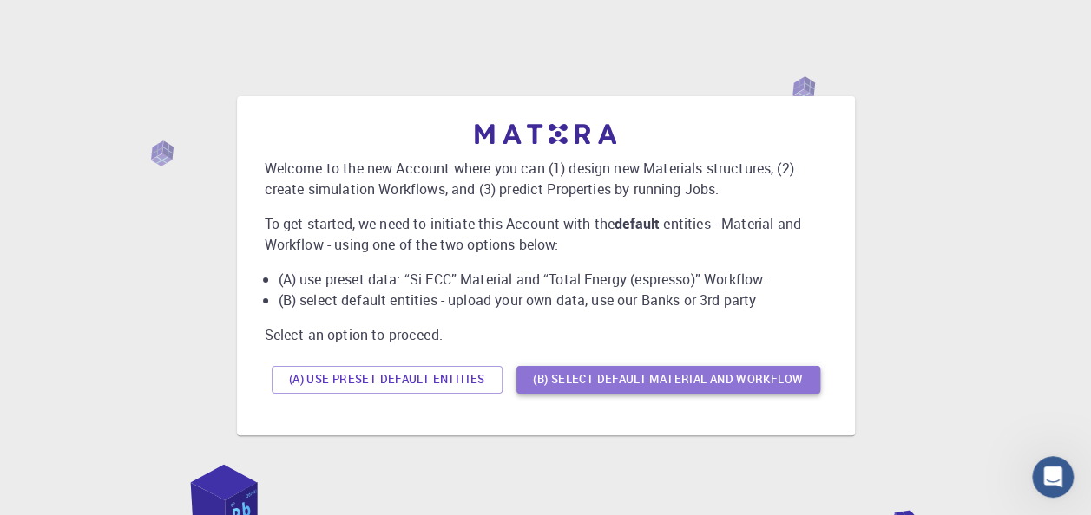
click at [615, 382] on button "(B) Select default material and workflow" at bounding box center [668, 380] width 304 height 28
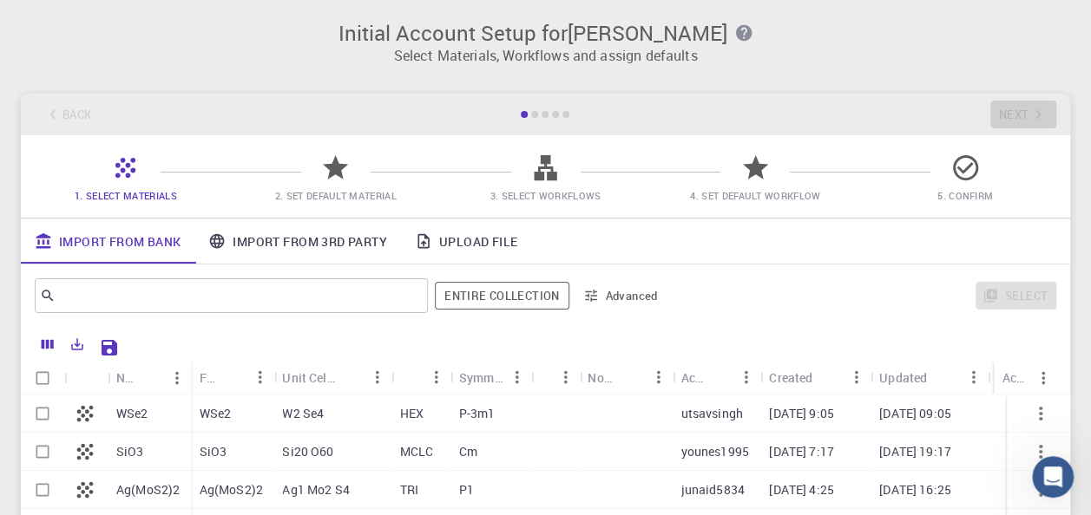
click at [594, 106] on div "Back Next" at bounding box center [545, 115] width 1049 height 42
click at [546, 45] on p "Select Materials, Workflows and assign defaults" at bounding box center [545, 55] width 1028 height 21
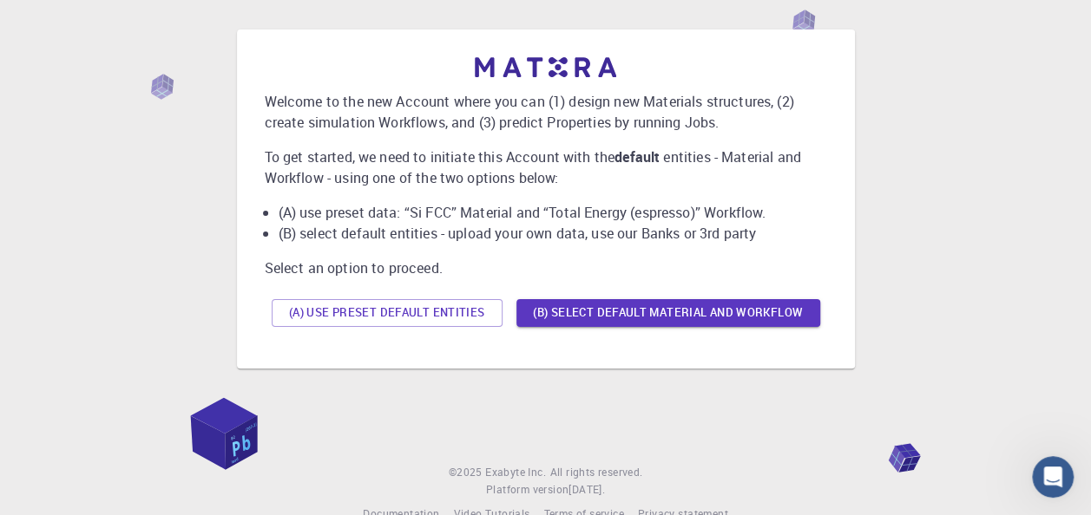
scroll to position [104, 0]
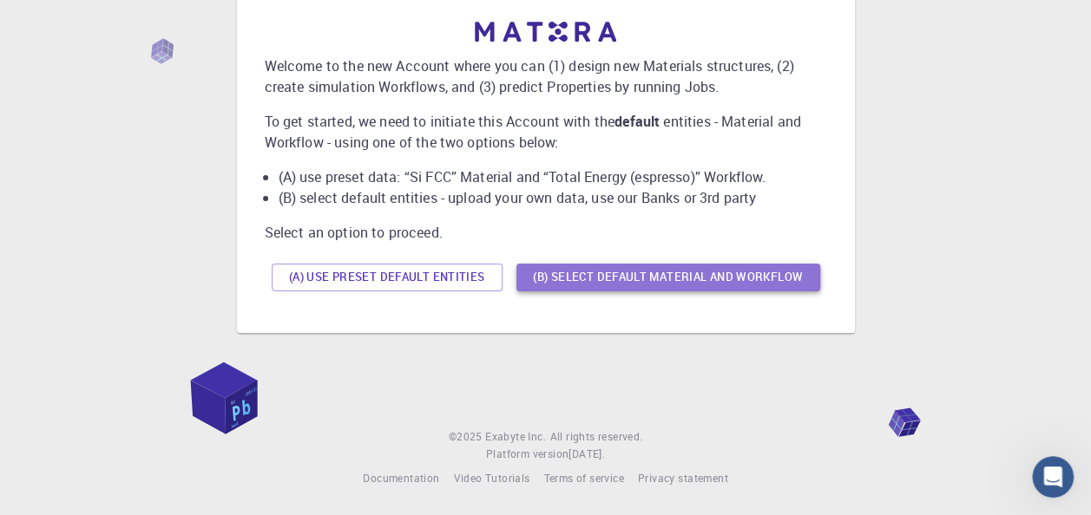
click at [725, 272] on button "(B) Select default material and workflow" at bounding box center [668, 278] width 304 height 28
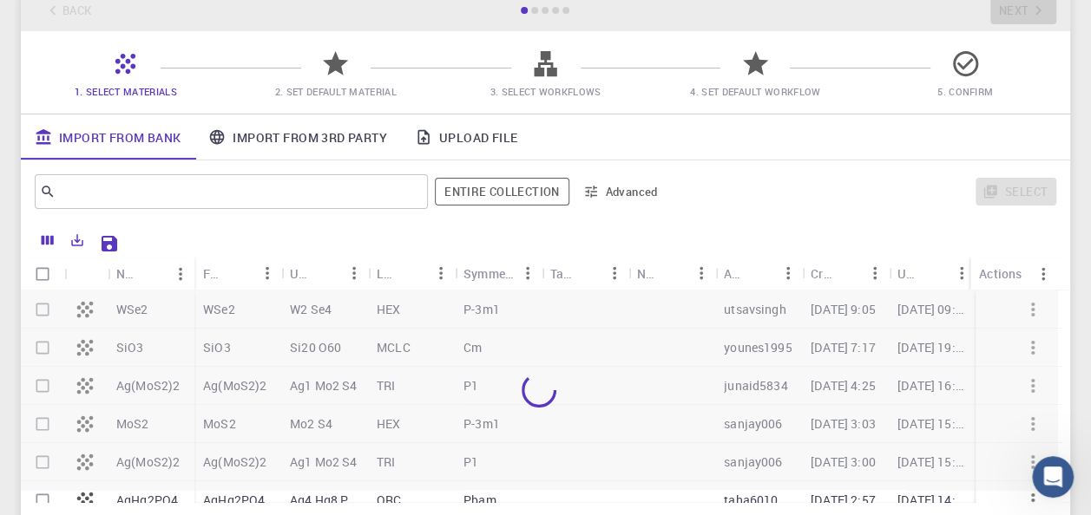
scroll to position [149, 0]
